Goal: Task Accomplishment & Management: Use online tool/utility

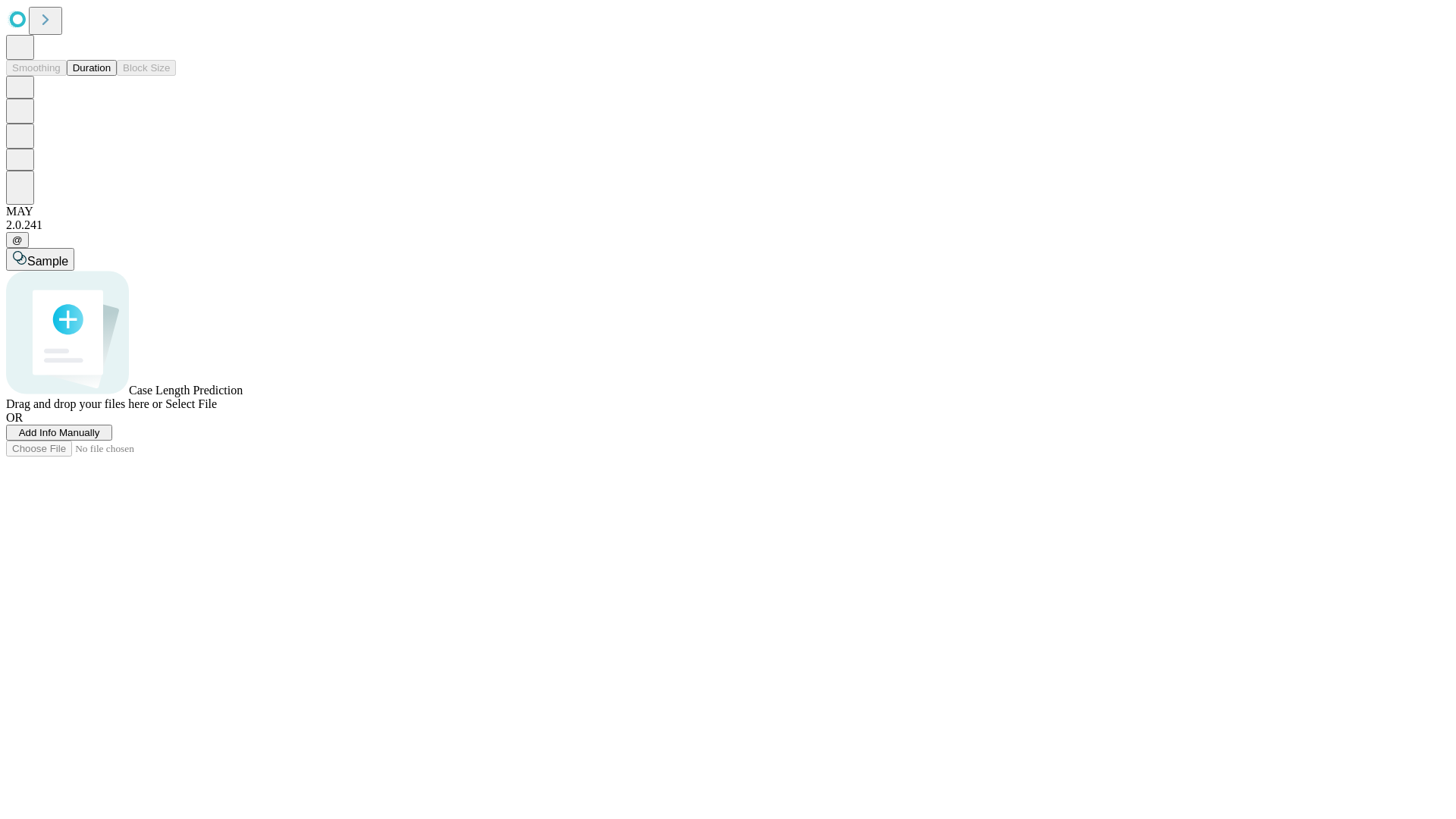
click at [111, 76] on button "Duration" at bounding box center [91, 68] width 50 height 16
click at [217, 410] on span "Select File" at bounding box center [191, 404] width 51 height 13
